Goal: Task Accomplishment & Management: Complete application form

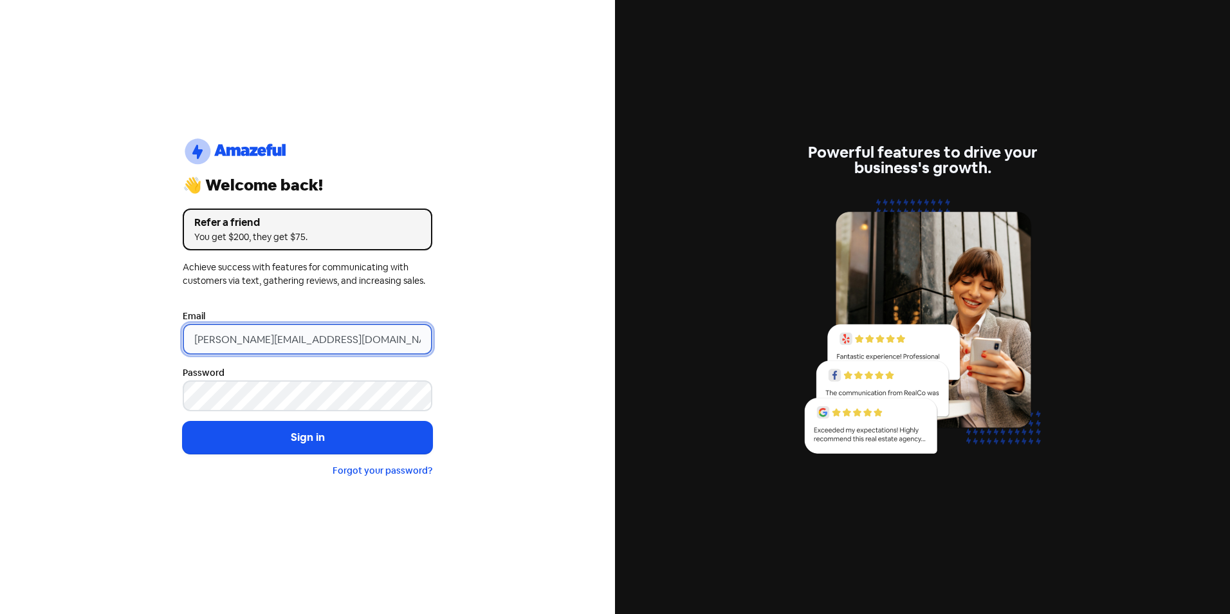
drag, startPoint x: 215, startPoint y: 337, endPoint x: 92, endPoint y: 331, distance: 123.6
click at [125, 335] on div "logo-amazeful_Logo 👋 Welcome back! Refer a friend You get $200, they get $75. A…" at bounding box center [307, 307] width 615 height 614
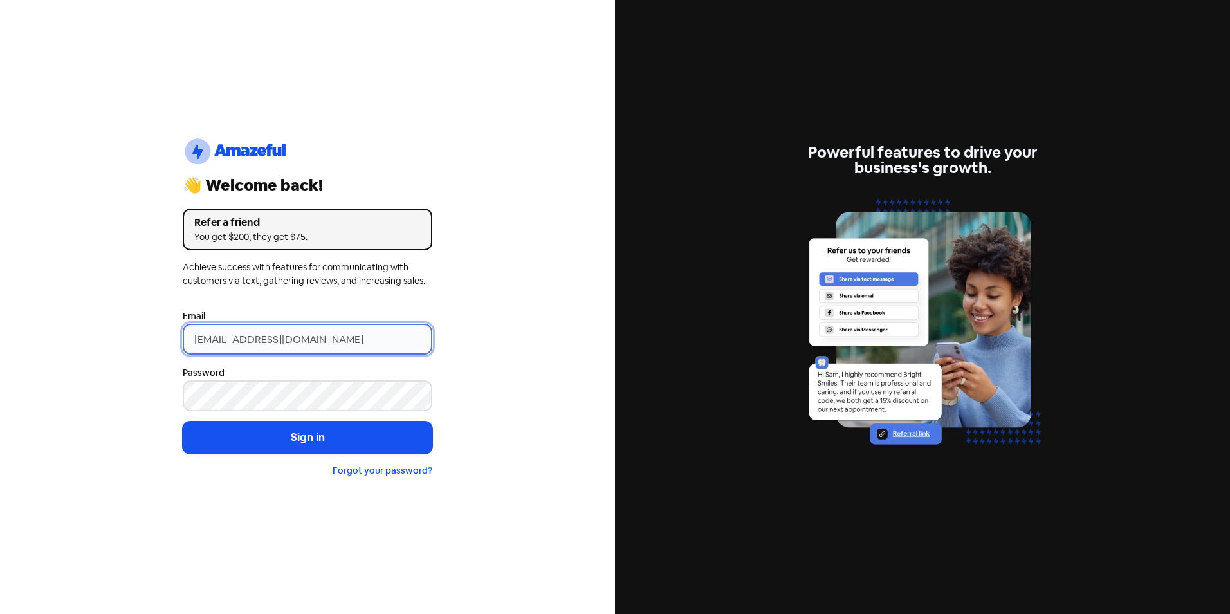
type input "[EMAIL_ADDRESS][DOMAIN_NAME]"
click at [183, 421] on button "Sign in" at bounding box center [308, 437] width 250 height 32
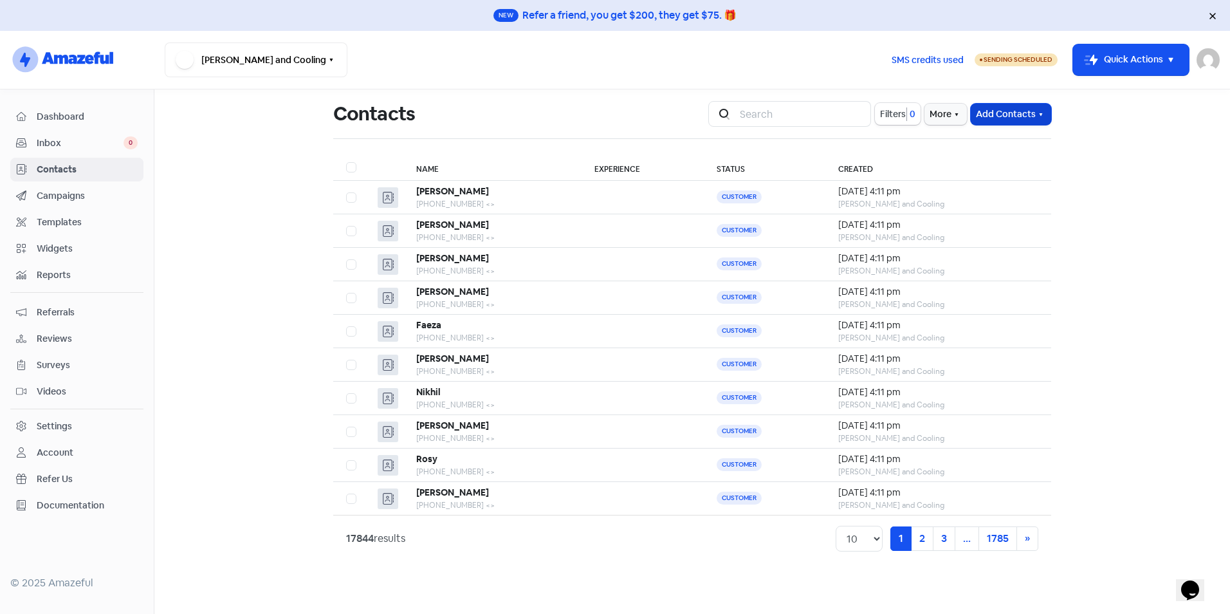
click at [1003, 109] on button "Add Contacts" at bounding box center [1010, 114] width 80 height 21
click at [1000, 165] on button "Import contacts" at bounding box center [995, 168] width 109 height 26
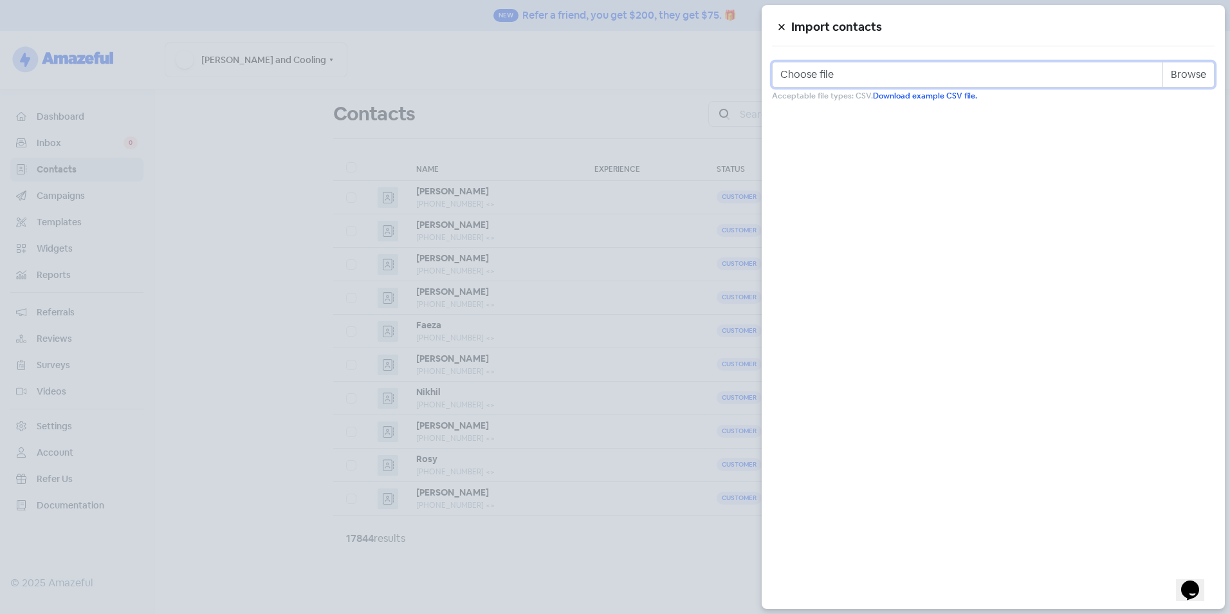
click at [1170, 78] on input "Choose file" at bounding box center [993, 75] width 442 height 26
type input "C:\fakepath\Review Template.csv"
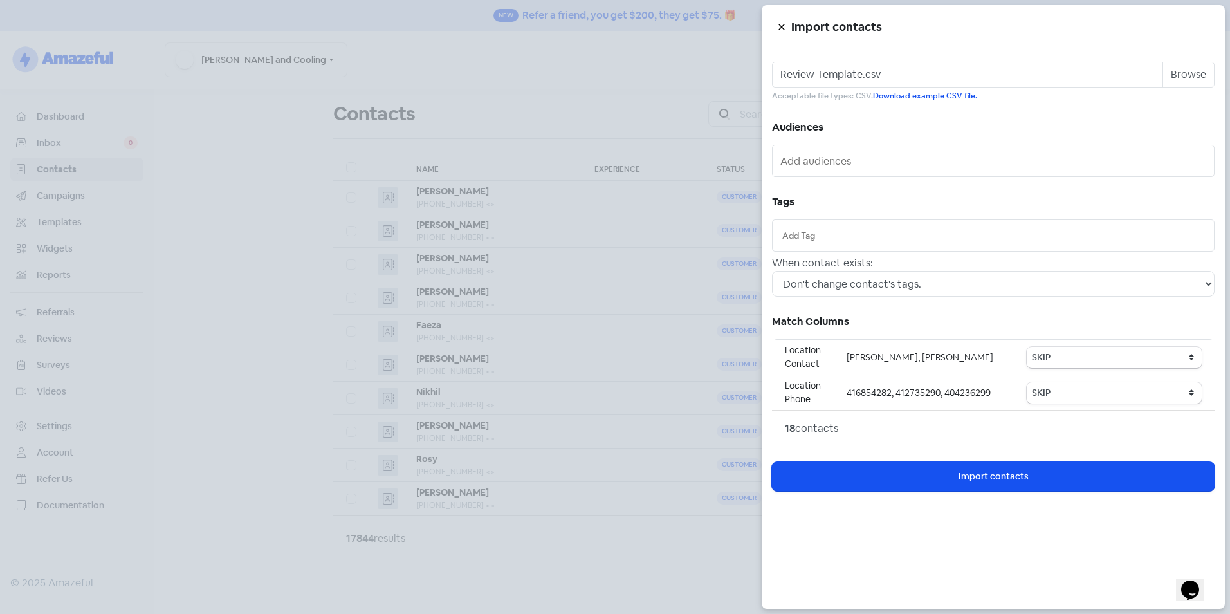
click at [826, 232] on input "text" at bounding box center [993, 235] width 422 height 14
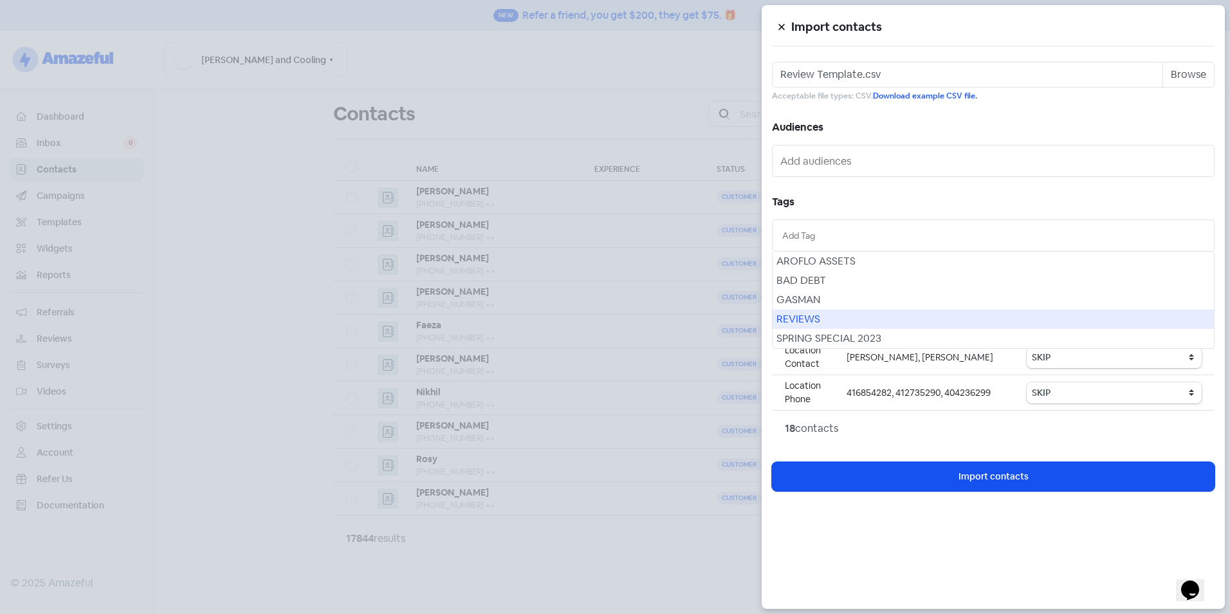
click at [821, 316] on div "REVIEWS" at bounding box center [992, 318] width 441 height 19
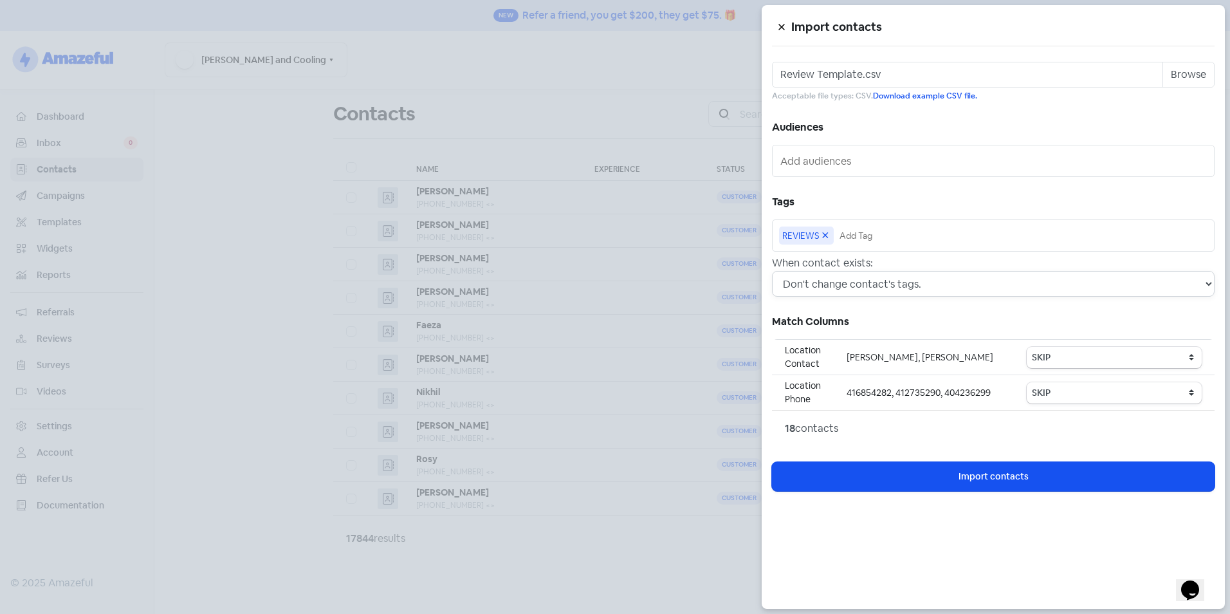
drag, startPoint x: 992, startPoint y: 287, endPoint x: 992, endPoint y: 295, distance: 7.7
click at [992, 287] on select "Don't change contact's tags. Don't change contact's existing tags, but add new …" at bounding box center [993, 284] width 442 height 26
select select "2"
click at [772, 271] on select "Don't change contact's tags. Don't change contact's existing tags, but add new …" at bounding box center [993, 284] width 442 height 26
click at [1077, 352] on select "SKIP First name Last name Mobile number Email address Contact status Category 1…" at bounding box center [1113, 357] width 175 height 21
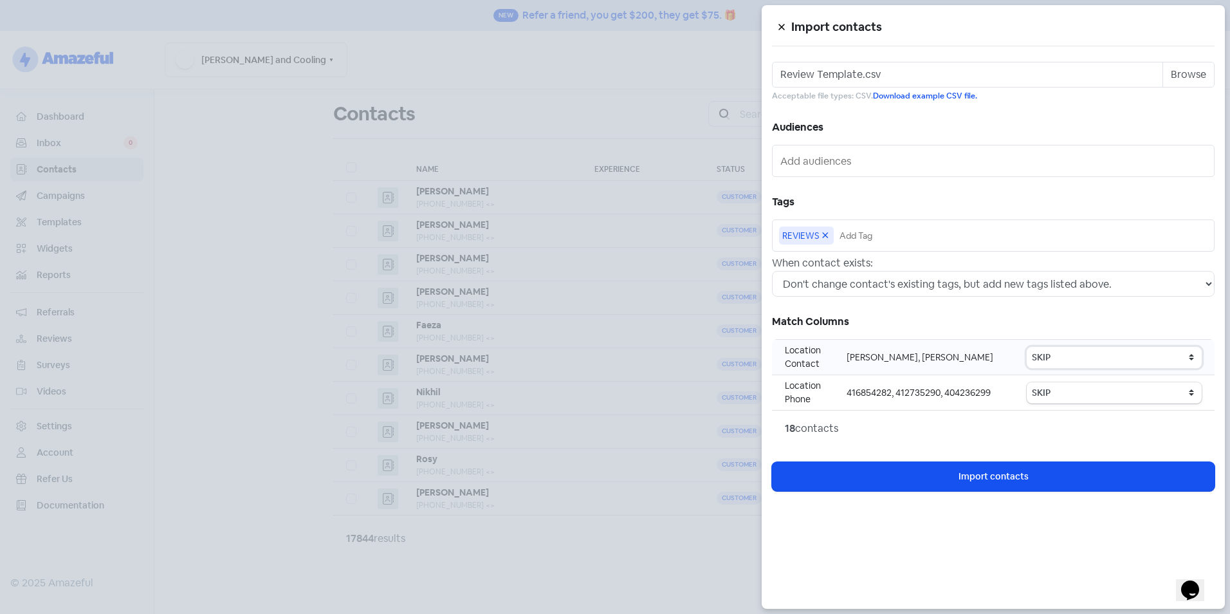
select select "first_name"
click at [1028, 347] on select "SKIP First name Last name Mobile number Email address Contact status Category 1…" at bounding box center [1113, 357] width 175 height 21
click at [1062, 389] on select "SKIP First name Last name Mobile number Email address Contact status Category 1…" at bounding box center [1113, 392] width 175 height 21
select select "phone"
click at [1028, 382] on select "SKIP First name Last name Mobile number Email address Contact status Category 1…" at bounding box center [1113, 392] width 175 height 21
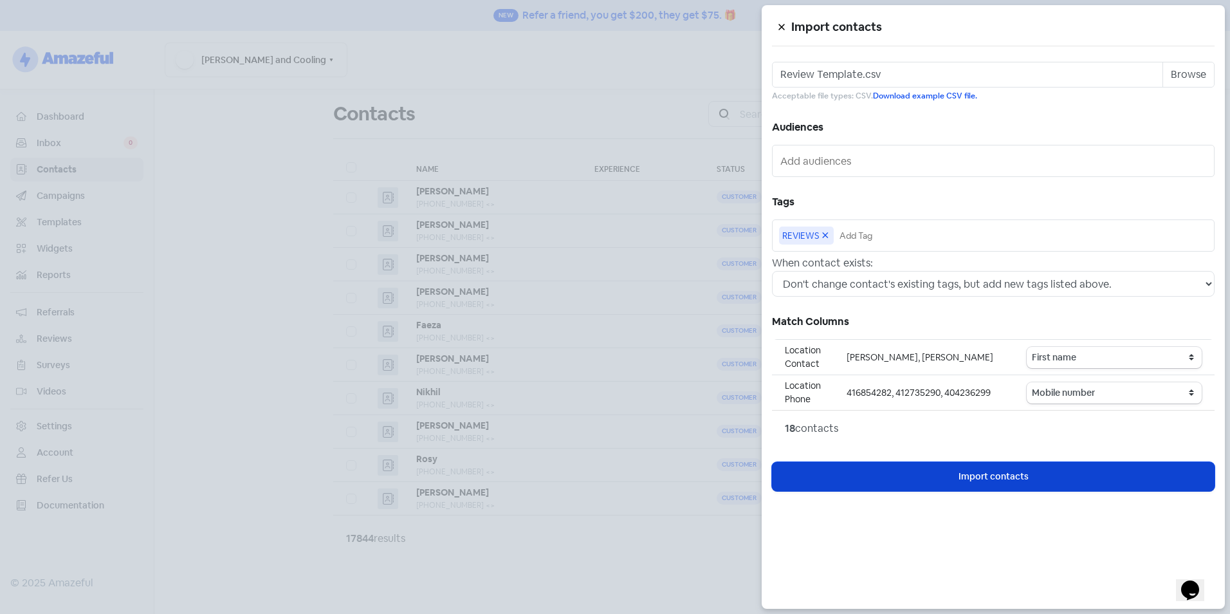
click at [1050, 478] on button "Icon For Loading Import contacts" at bounding box center [993, 476] width 442 height 29
